Goal: Find specific page/section: Find specific page/section

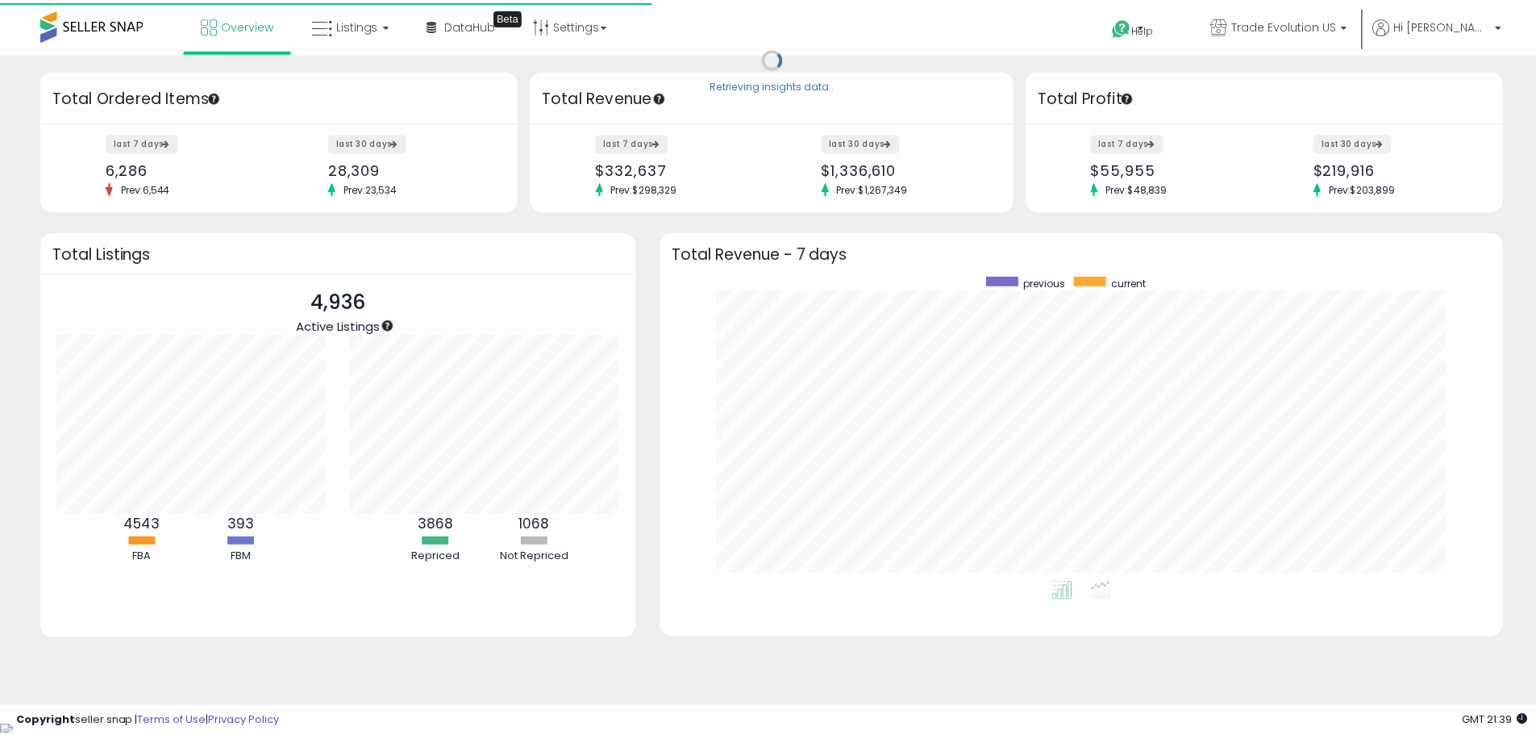
scroll to position [305, 807]
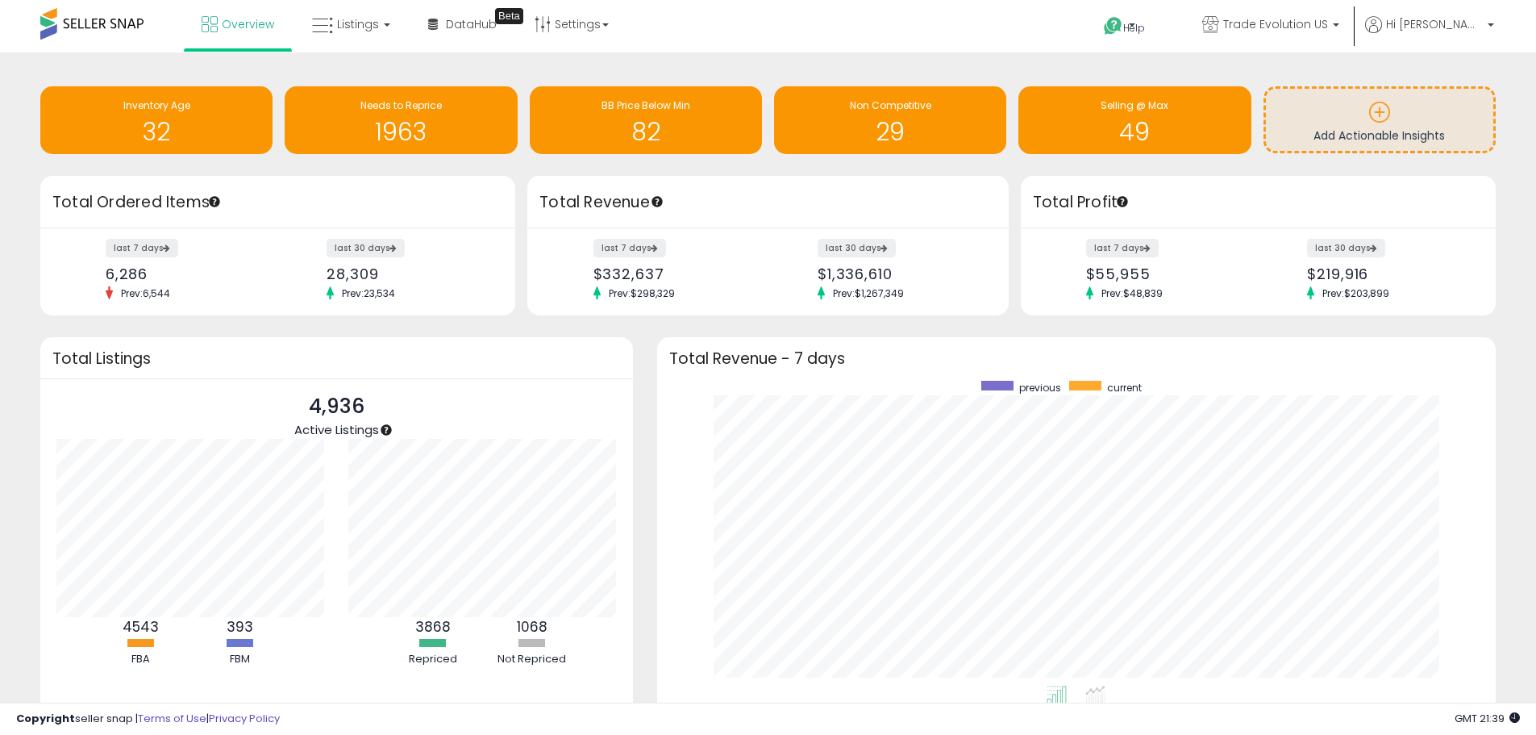
click at [360, 49] on ul "Overview Listings DataHub" at bounding box center [405, 26] width 443 height 52
click at [364, 42] on link "Listings" at bounding box center [351, 24] width 102 height 48
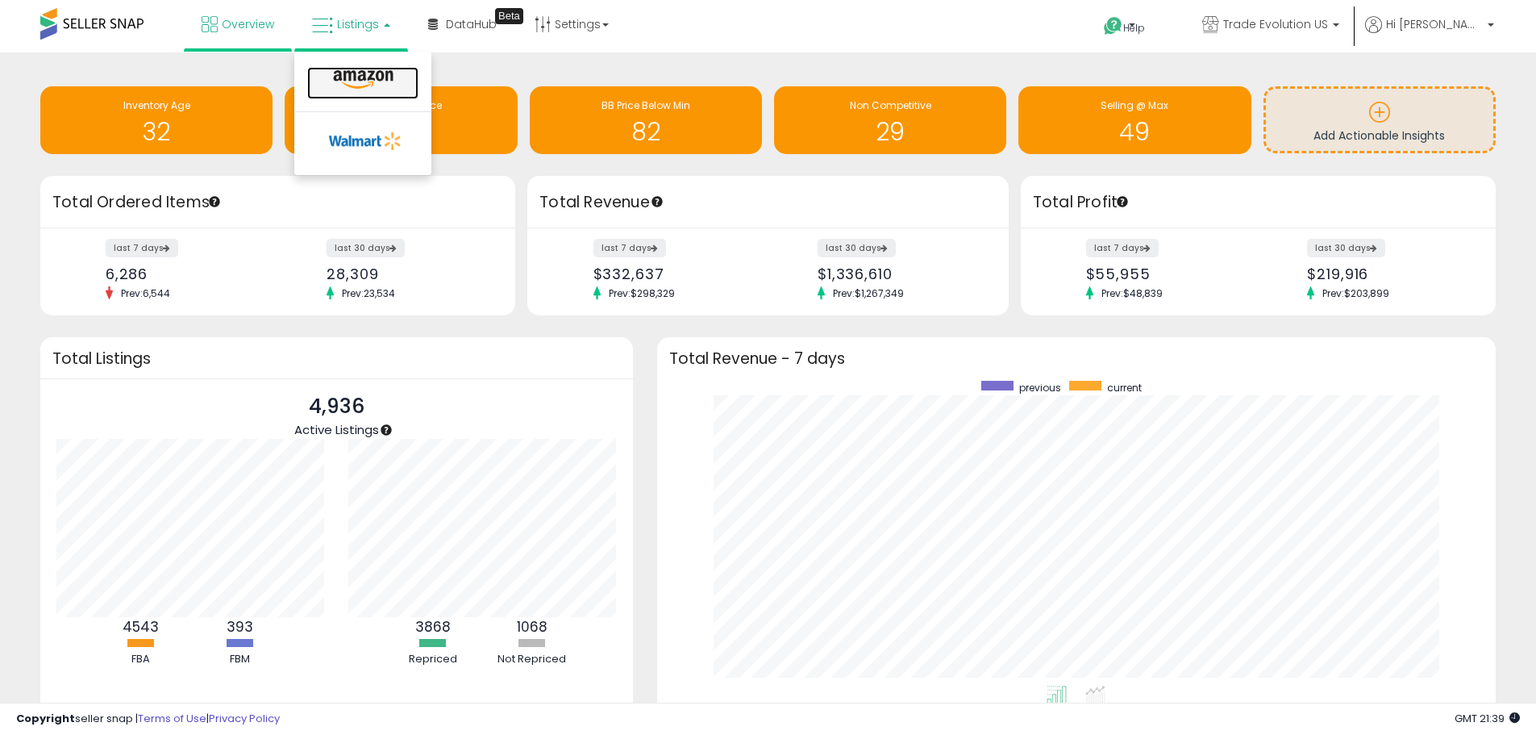
click at [394, 80] on icon at bounding box center [363, 79] width 70 height 21
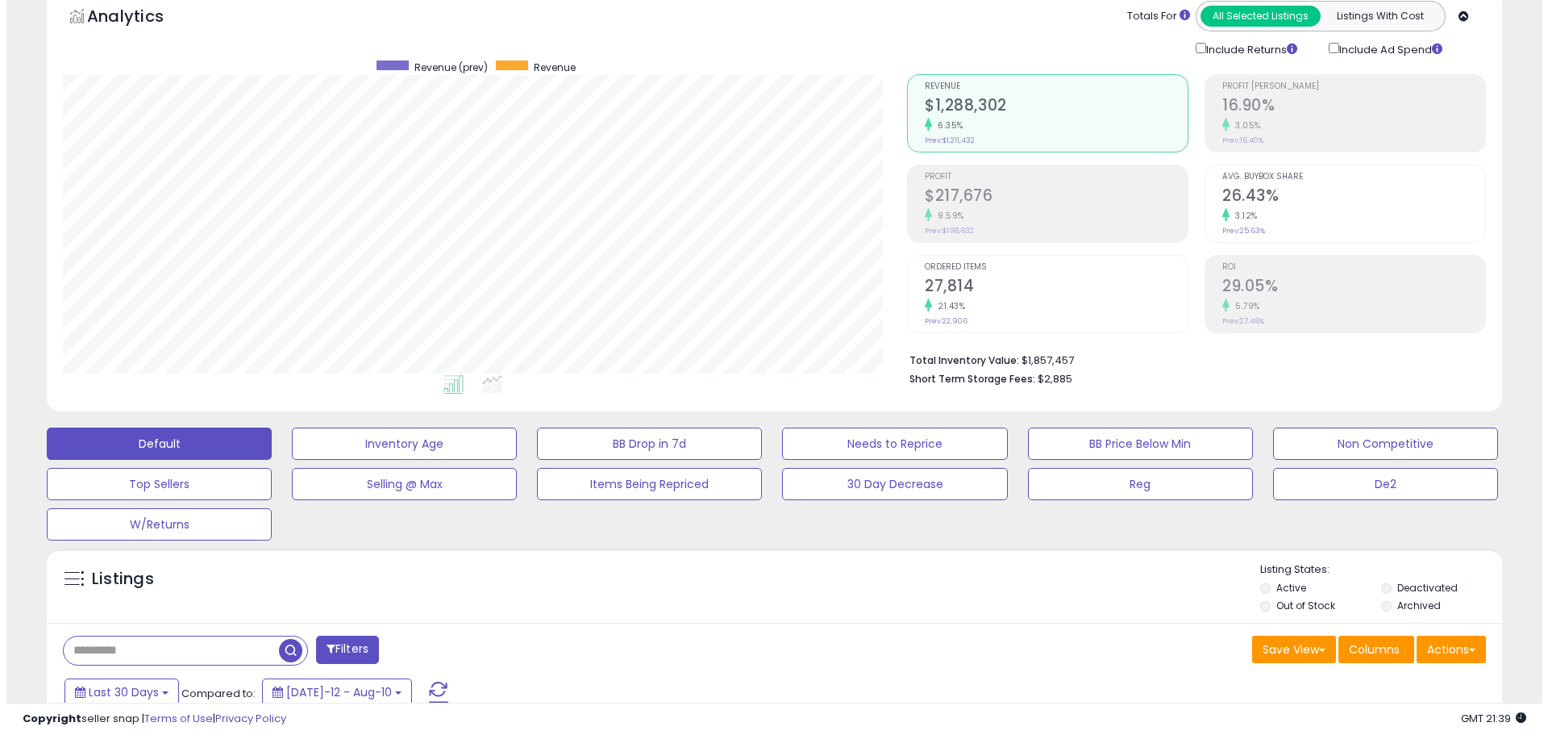
scroll to position [161, 0]
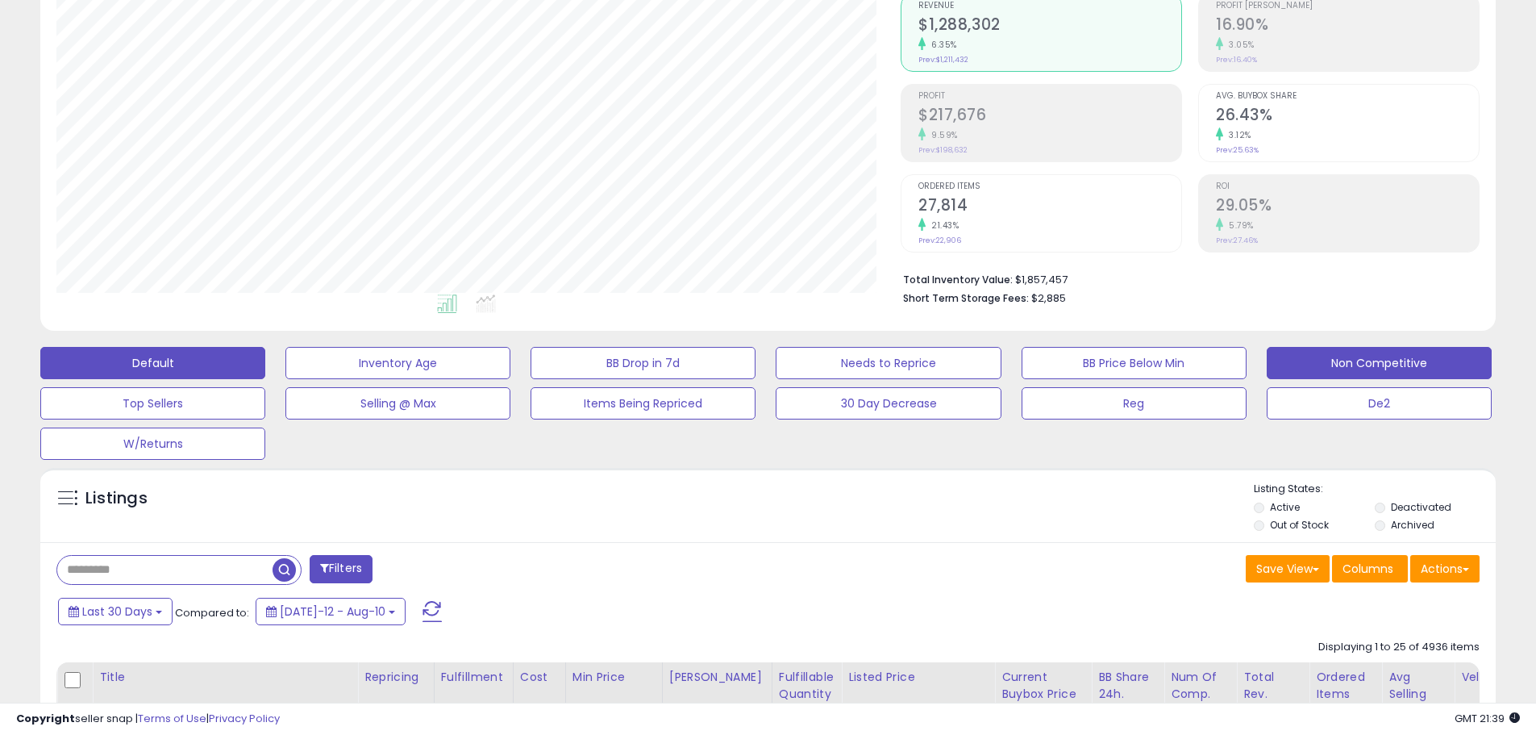
click at [1320, 372] on button "Non Competitive" at bounding box center [1379, 363] width 225 height 32
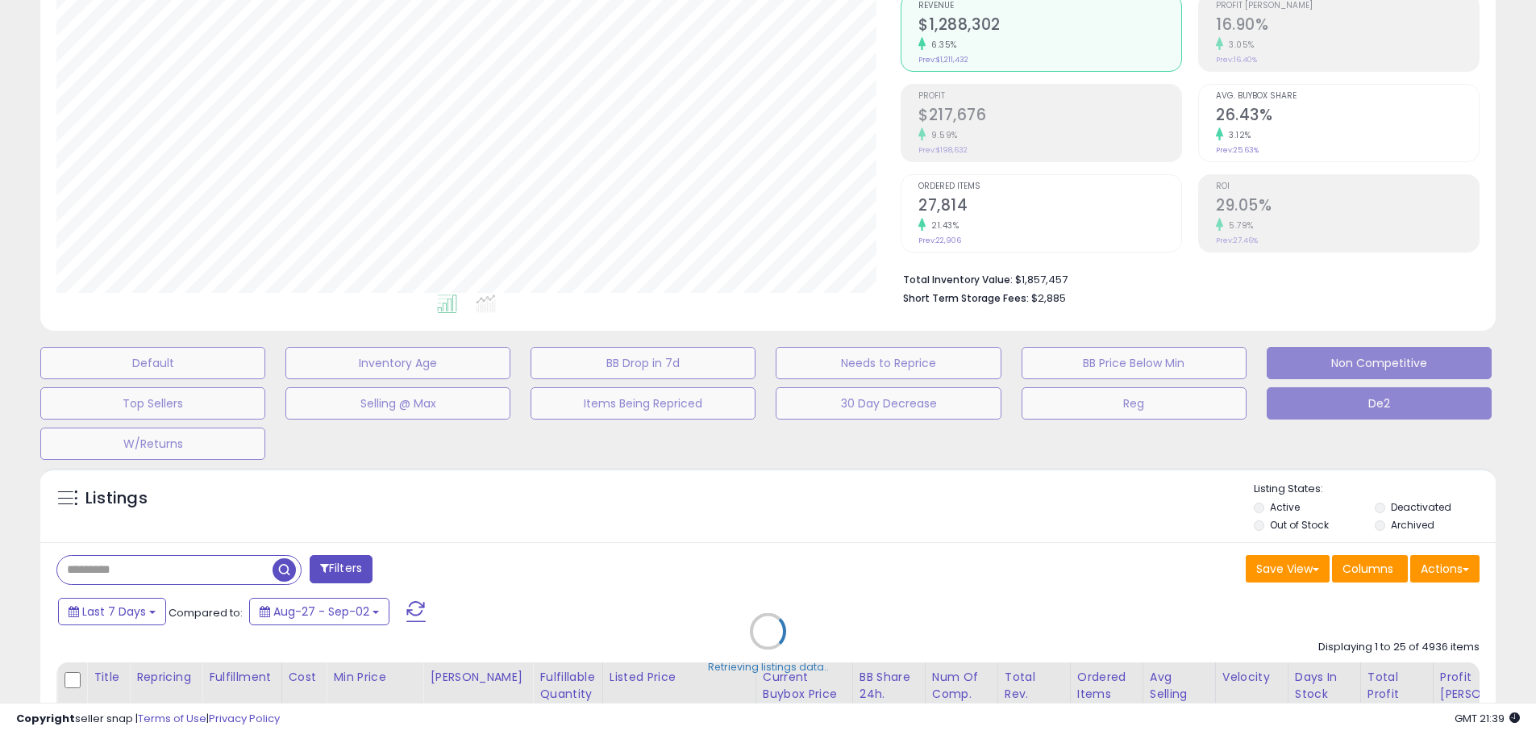
scroll to position [331, 851]
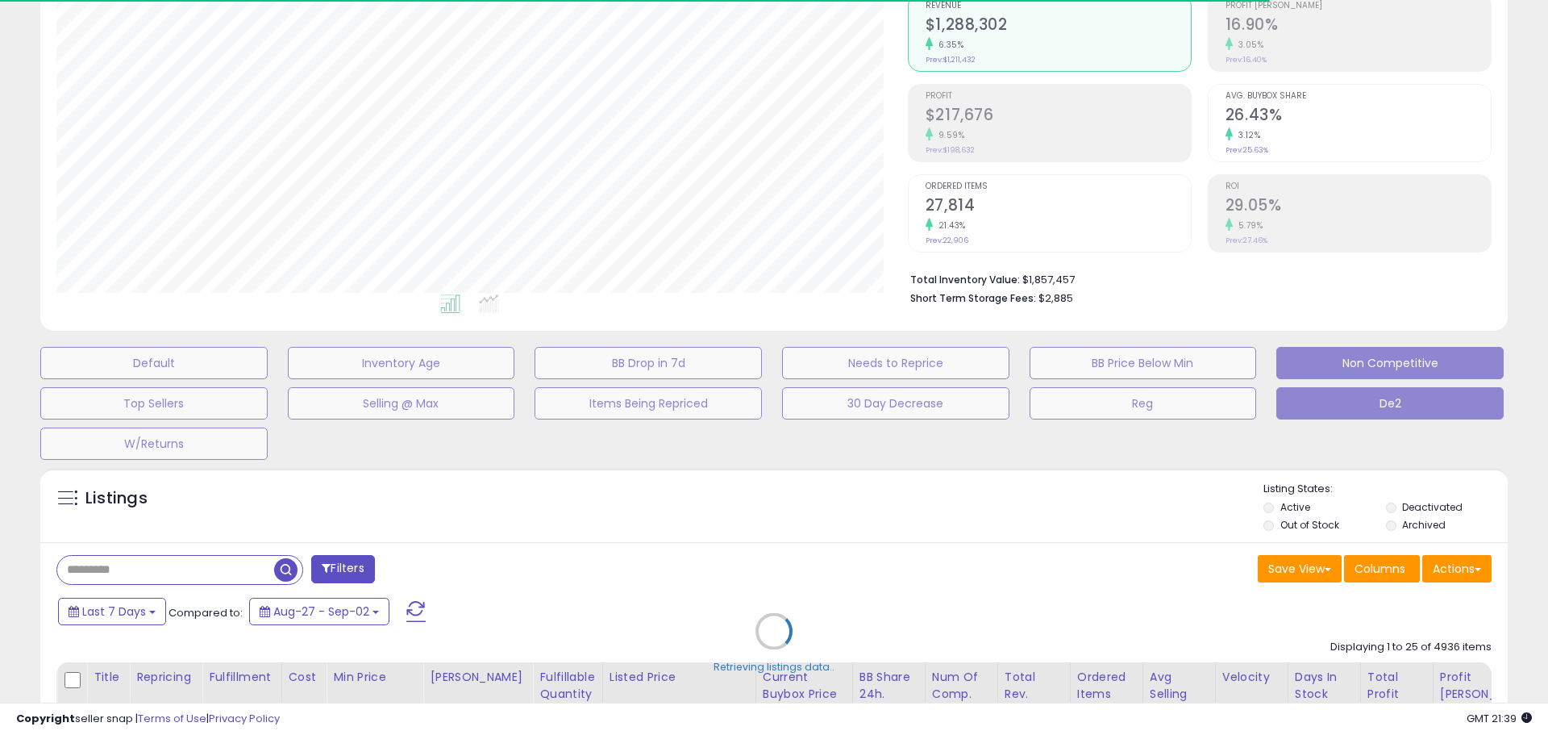
click at [1316, 412] on button "De2" at bounding box center [1389, 403] width 227 height 32
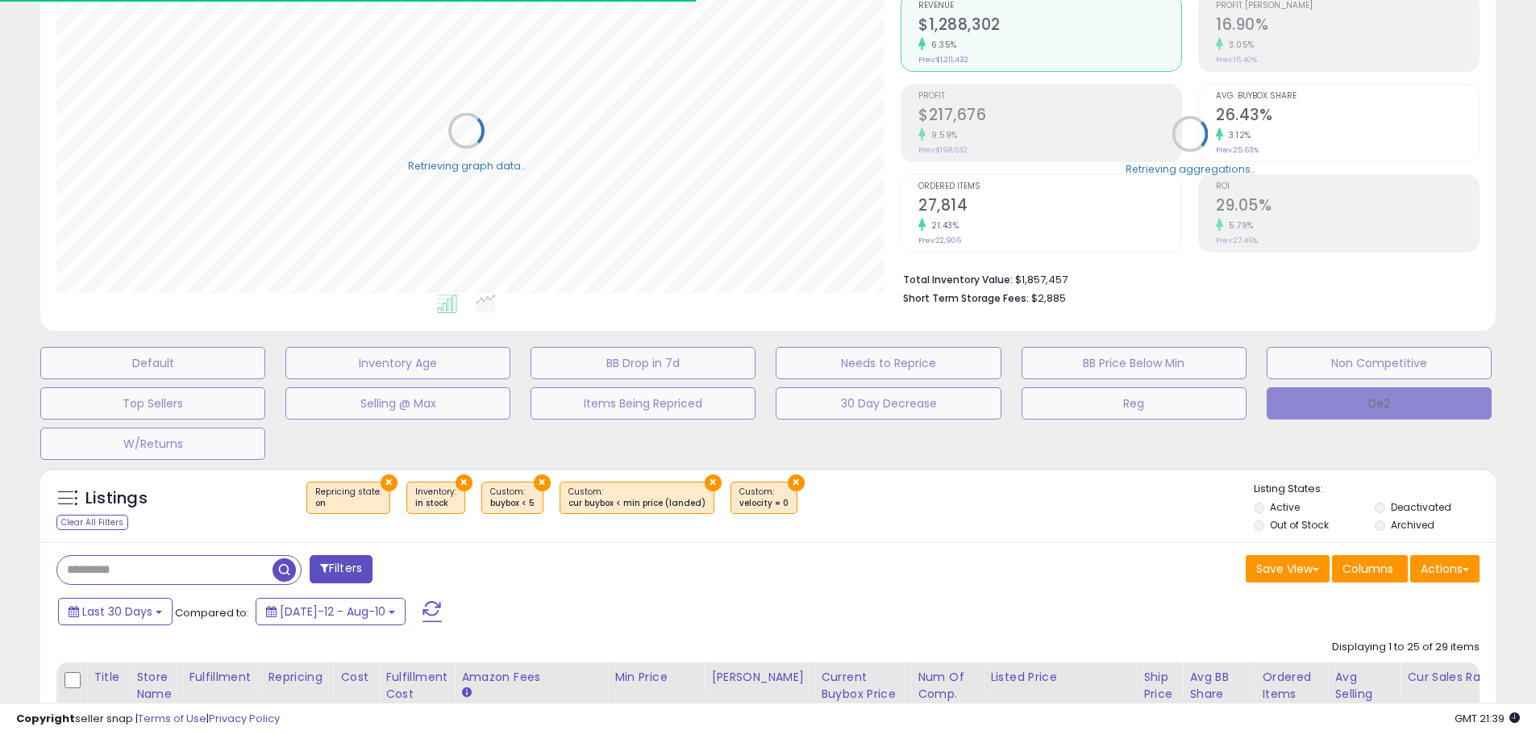
scroll to position [331, 844]
type input "**********"
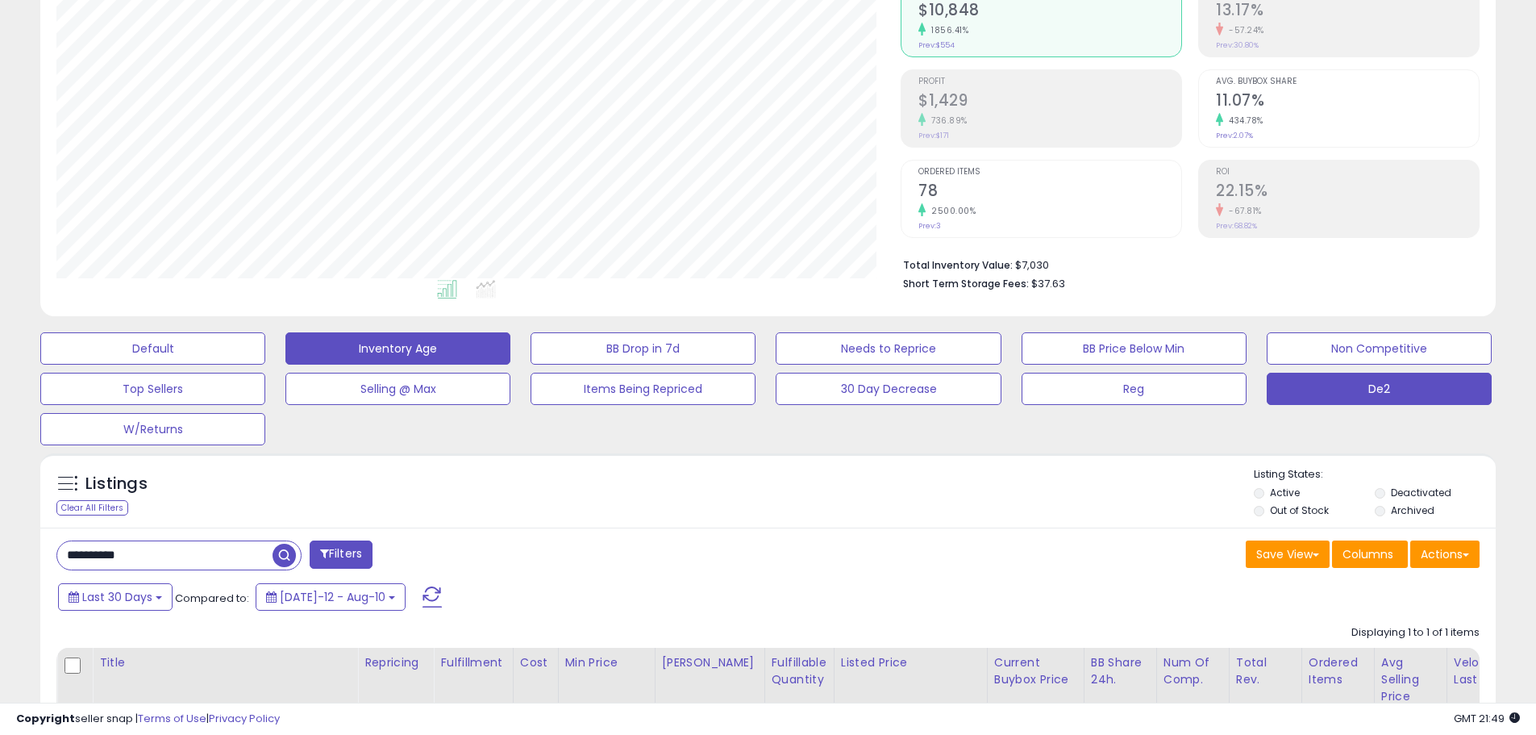
scroll to position [95, 0]
